Goal: Entertainment & Leisure: Consume media (video, audio)

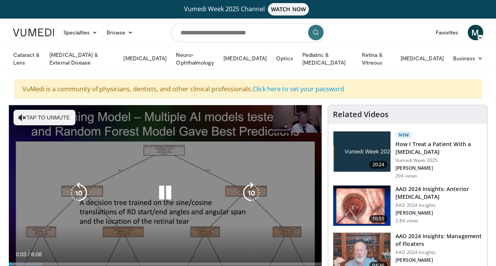
click at [71, 117] on button "Tap to unmute" at bounding box center [45, 117] width 62 height 15
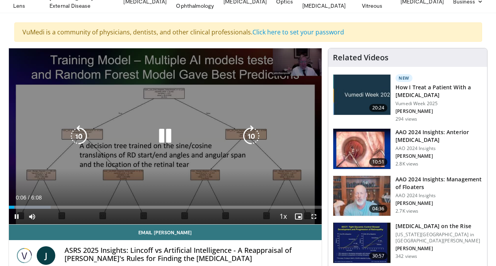
scroll to position [58, 0]
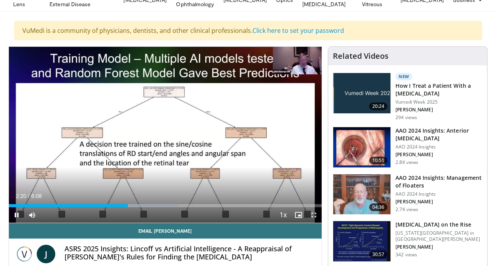
click at [119, 208] on div "Current Time 2:20 / Duration 6:08 Pause Skip Backward Skip Forward Mute Loaded …" at bounding box center [165, 214] width 313 height 15
click at [117, 207] on div "Current Time 2:21 / Duration 6:08 Pause Skip Backward Skip Forward Mute Loaded …" at bounding box center [165, 214] width 313 height 15
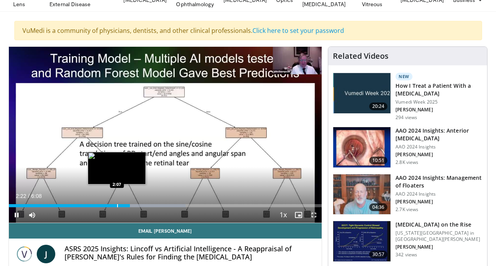
click at [117, 205] on div "Progress Bar" at bounding box center [117, 205] width 1 height 3
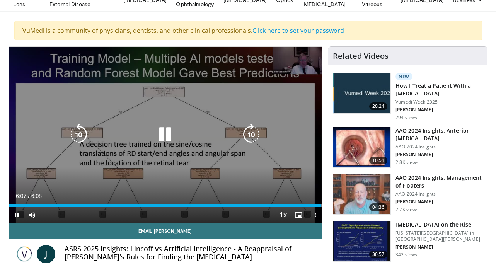
click at [164, 138] on icon "Video Player" at bounding box center [165, 135] width 22 height 22
